Goal: Information Seeking & Learning: Learn about a topic

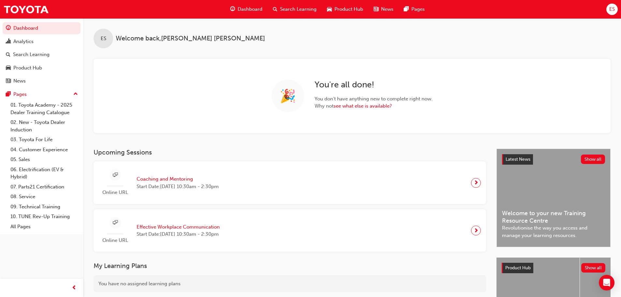
click at [299, 14] on div "Search Learning" at bounding box center [295, 9] width 54 height 13
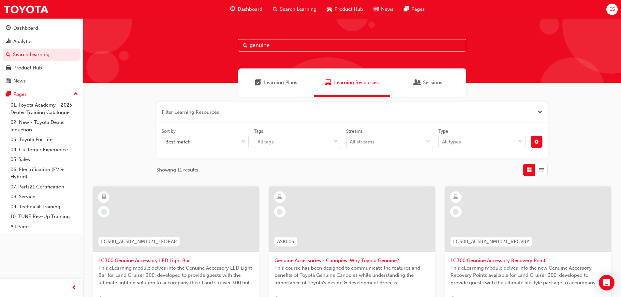
click at [280, 46] on input "genuine" at bounding box center [352, 45] width 228 height 12
drag, startPoint x: 97, startPoint y: 14, endPoint x: 90, endPoint y: 15, distance: 7.0
click at [89, 11] on div "Dashboard Search Learning Product Hub News Pages ES Dashboard Analytics Search …" at bounding box center [310, 148] width 621 height 297
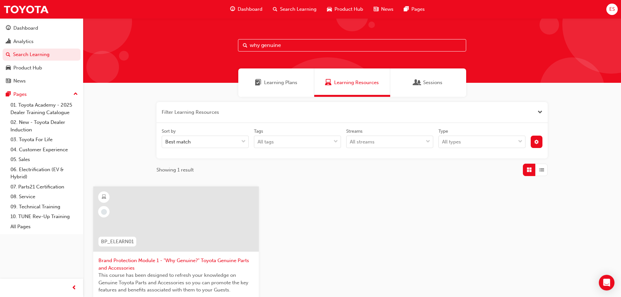
click at [401, 186] on div "Filter Learning Resources Sort by Best match Tags All tags Streams All streams …" at bounding box center [352, 231] width 538 height 269
click at [539, 111] on span "Close the filter" at bounding box center [540, 112] width 5 height 7
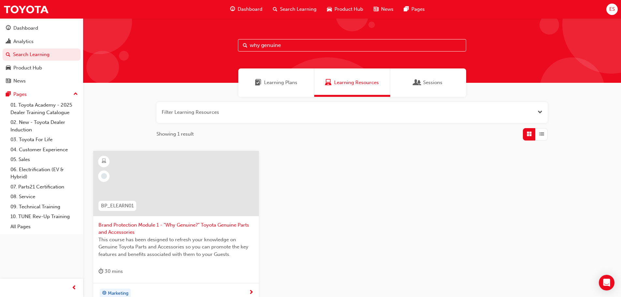
click at [280, 79] on div "Learning Plans" at bounding box center [276, 82] width 76 height 28
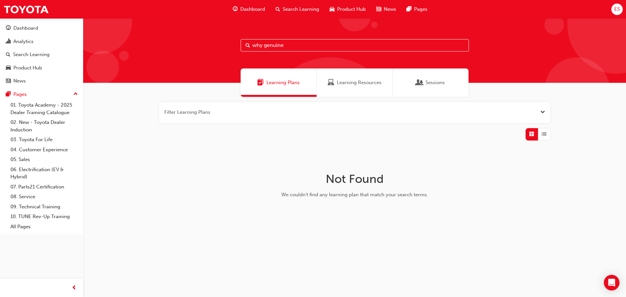
click at [345, 74] on div "Learning Resources" at bounding box center [355, 82] width 76 height 28
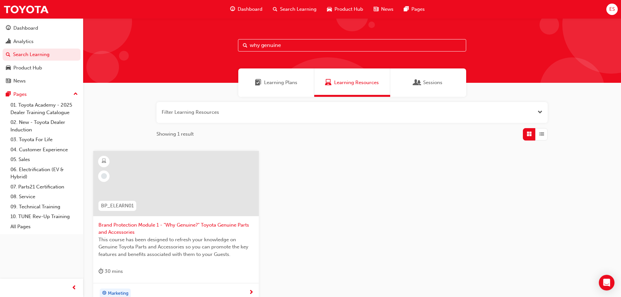
click at [426, 82] on span "Sessions" at bounding box center [432, 82] width 19 height 7
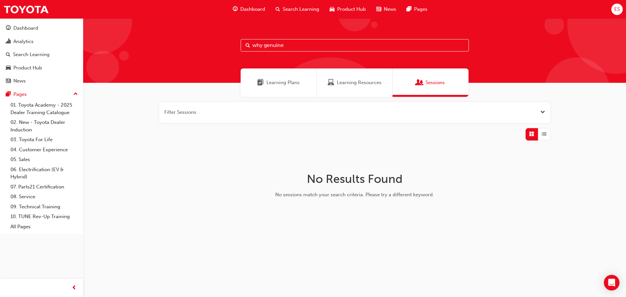
click at [350, 78] on div "Learning Resources" at bounding box center [355, 82] width 76 height 28
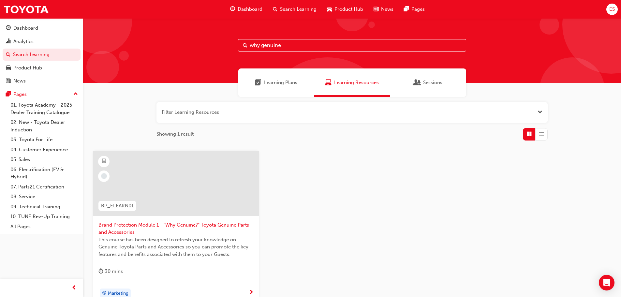
click at [539, 112] on span "Open the filter" at bounding box center [540, 112] width 5 height 7
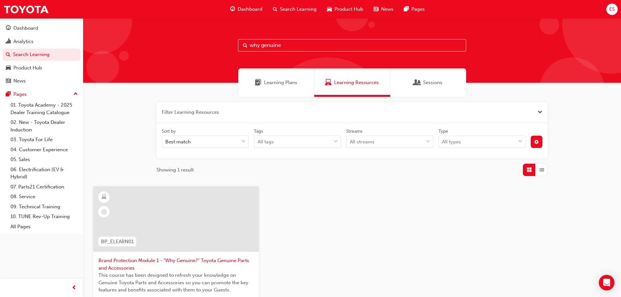
click at [293, 44] on input "why genuine" at bounding box center [352, 45] width 228 height 12
click at [267, 45] on input "why genuine" at bounding box center [352, 45] width 228 height 12
drag, startPoint x: 263, startPoint y: 48, endPoint x: 215, endPoint y: 32, distance: 51.1
click at [215, 31] on div "why genuine" at bounding box center [352, 50] width 538 height 65
type input "genuine"
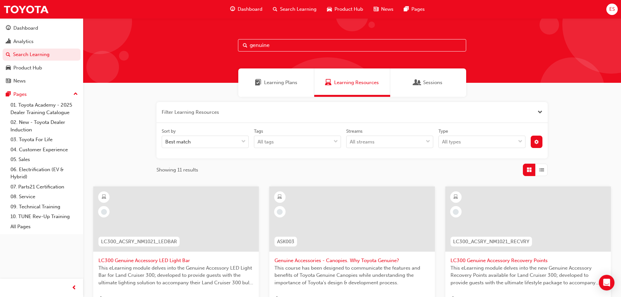
click at [541, 113] on span "Close the filter" at bounding box center [540, 112] width 5 height 7
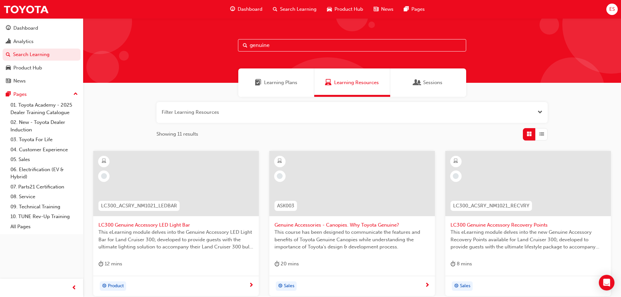
click at [542, 111] on span "Open the filter" at bounding box center [540, 112] width 5 height 7
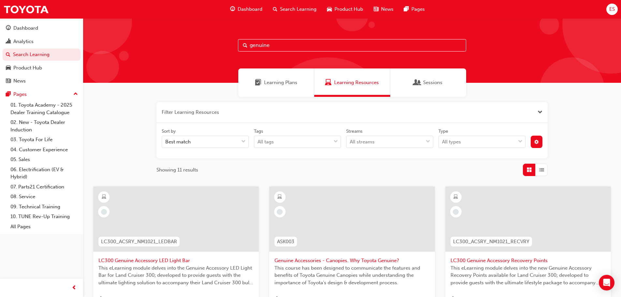
click at [292, 156] on div "Sort by Best match Tags All tags Streams All streams Type All types" at bounding box center [351, 141] width 391 height 36
click at [291, 146] on div "All tags" at bounding box center [292, 141] width 77 height 11
click at [258, 144] on input "Tags All tags" at bounding box center [258, 142] width 1 height 6
click at [293, 142] on div "All tags" at bounding box center [292, 141] width 77 height 11
click at [258, 142] on input "Tags 0 results available. Select is focused ,type to refine list, press Down to…" at bounding box center [258, 142] width 1 height 6
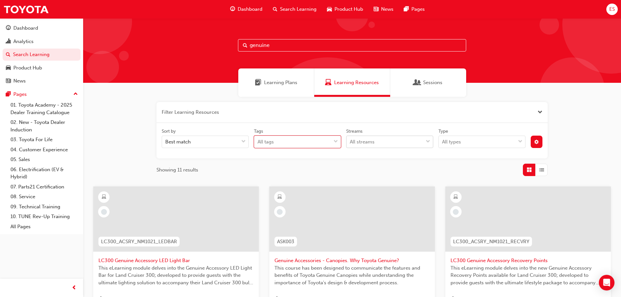
click at [357, 143] on div "All streams" at bounding box center [362, 141] width 25 height 7
click at [350, 143] on input "Streams All streams" at bounding box center [350, 142] width 1 height 6
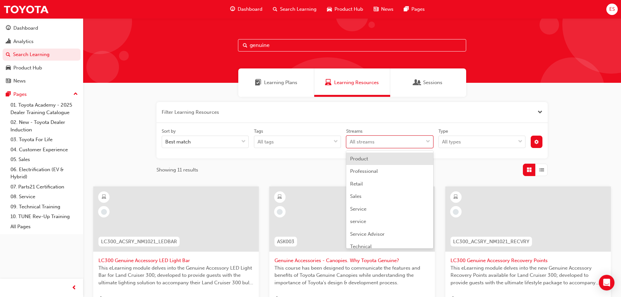
scroll to position [163, 0]
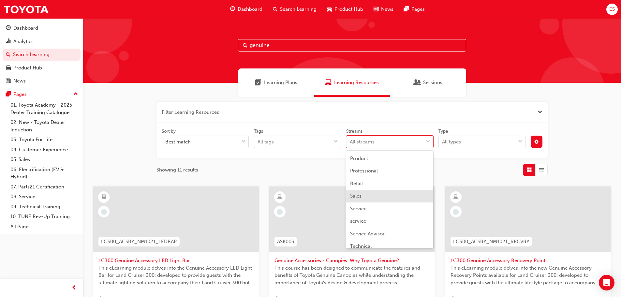
click at [360, 198] on span "Sales" at bounding box center [355, 196] width 11 height 6
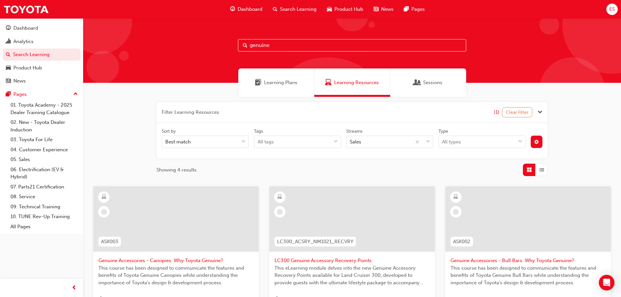
click at [522, 112] on button "Clear Filter" at bounding box center [517, 112] width 31 height 10
click at [541, 110] on span "Close the filter" at bounding box center [540, 112] width 5 height 7
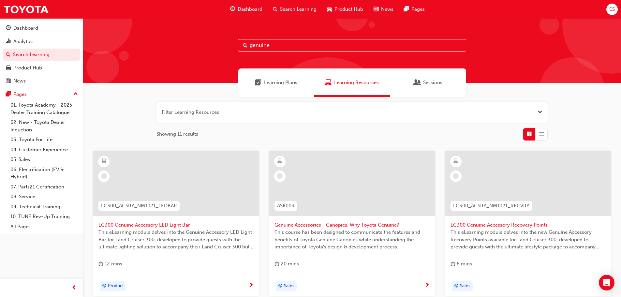
click at [77, 91] on span "up-icon" at bounding box center [75, 94] width 5 height 8
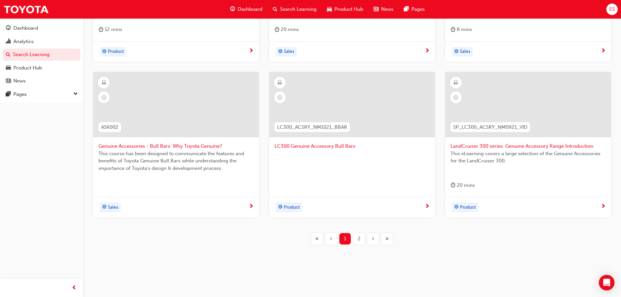
scroll to position [235, 0]
click at [358, 238] on span "2" at bounding box center [359, 238] width 3 height 7
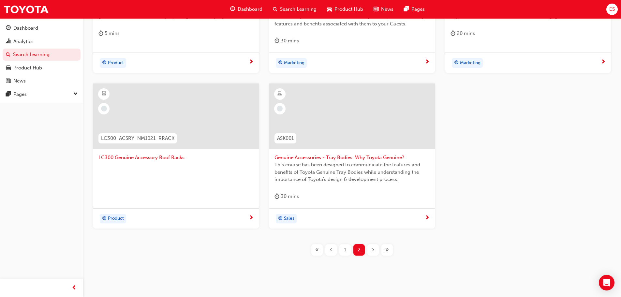
scroll to position [242, 0]
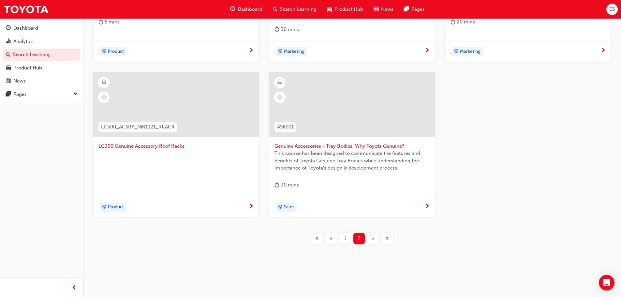
click at [344, 237] on span "1" at bounding box center [345, 238] width 2 height 7
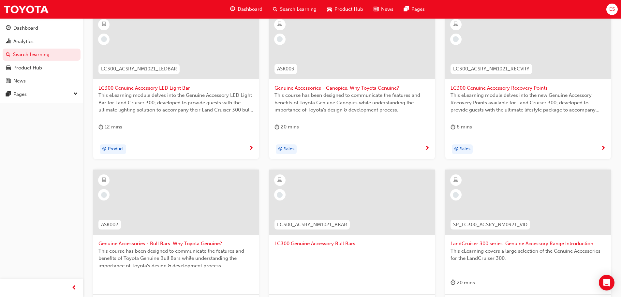
scroll to position [235, 0]
